Goal: Task Accomplishment & Management: Use online tool/utility

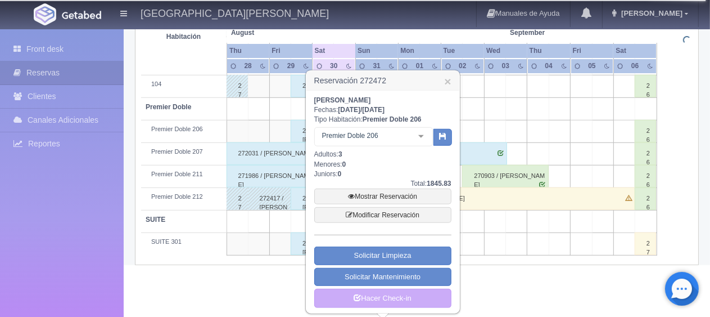
scroll to position [651, 0]
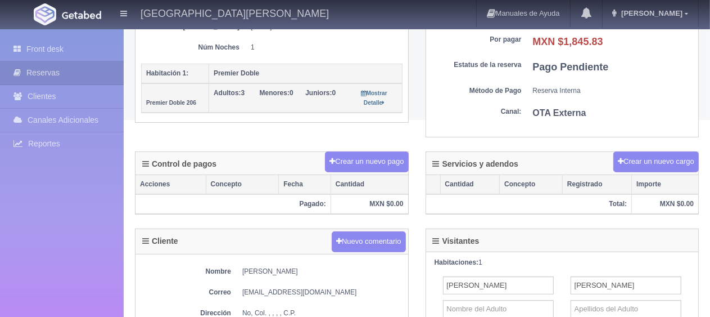
scroll to position [225, 0]
click at [350, 162] on button "Crear un nuevo pago" at bounding box center [366, 161] width 83 height 21
click at [371, 157] on button "Crear un nuevo pago" at bounding box center [366, 161] width 83 height 21
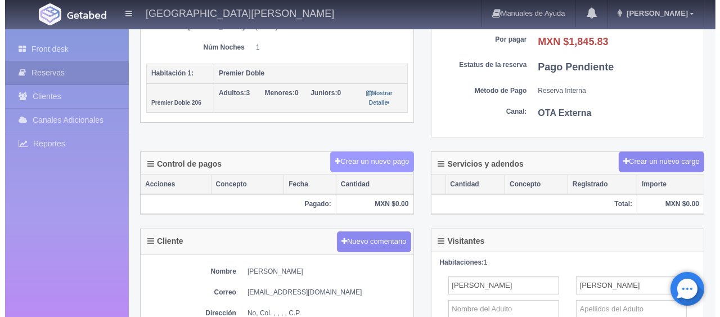
scroll to position [169, 0]
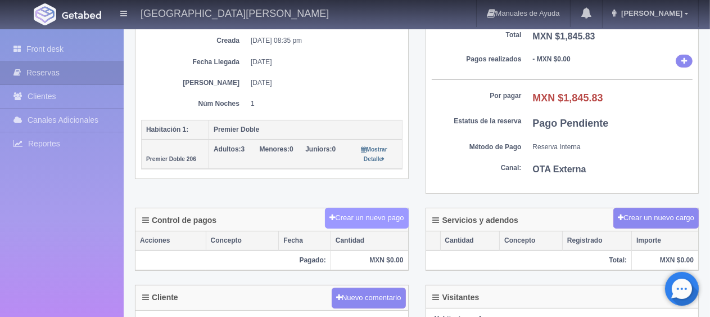
click at [361, 229] on div "Control de pagos Crear un nuevo pago Acciones Concepto Fecha Cantidad Pagado: M…" at bounding box center [272, 239] width 274 height 63
click at [364, 218] on button "Crear un nuevo pago" at bounding box center [366, 218] width 83 height 21
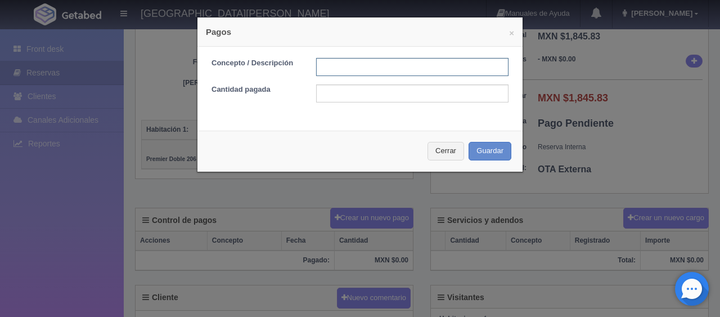
click at [377, 73] on input "text" at bounding box center [412, 67] width 192 height 18
type input "Total Tarjeta"
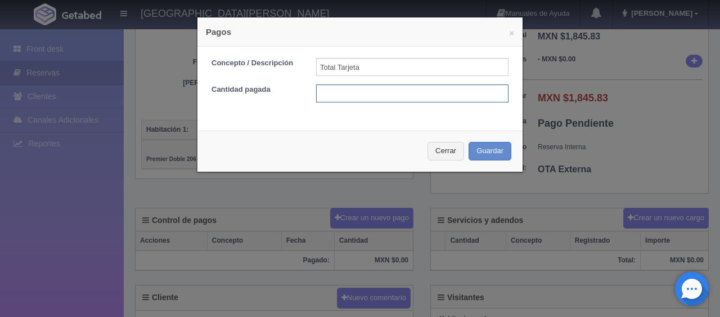
click at [396, 91] on input "text" at bounding box center [412, 93] width 192 height 18
type input "1845.83"
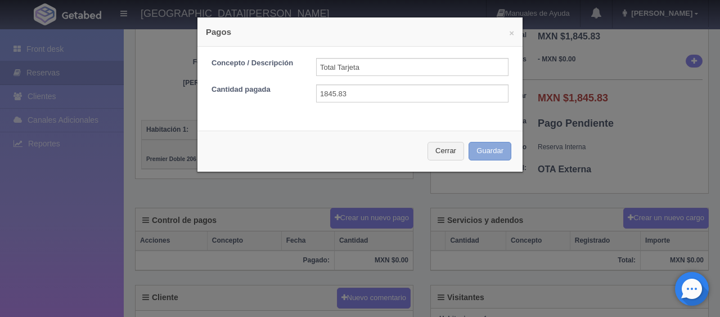
click at [477, 146] on button "Guardar" at bounding box center [489, 151] width 43 height 19
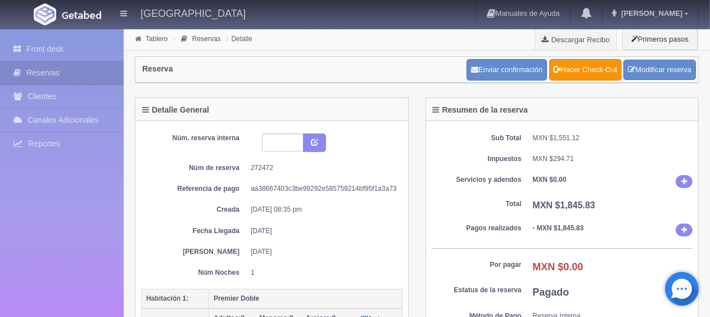
click at [558, 157] on dd "MXN $294.71" at bounding box center [613, 159] width 160 height 10
click at [48, 44] on link "Front desk" at bounding box center [62, 49] width 124 height 23
